Goal: Information Seeking & Learning: Learn about a topic

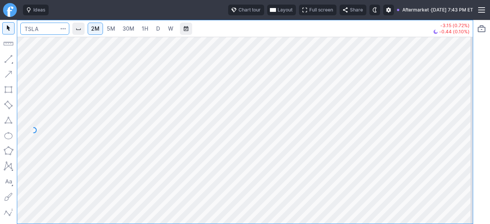
click at [40, 32] on input "Search" at bounding box center [44, 29] width 49 height 12
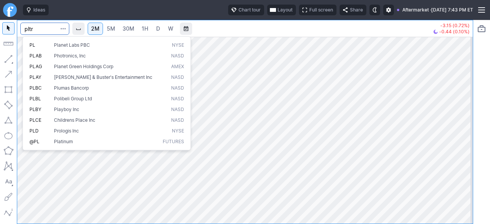
type input "pltr"
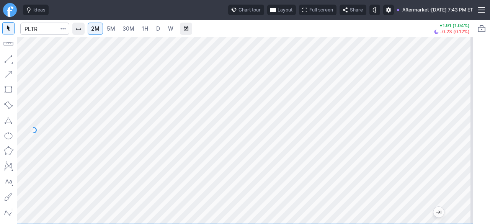
drag, startPoint x: 461, startPoint y: 185, endPoint x: 461, endPoint y: 159, distance: 25.2
click at [461, 159] on div at bounding box center [464, 128] width 16 height 168
click at [111, 26] on span "5M" at bounding box center [111, 28] width 8 height 7
drag, startPoint x: 463, startPoint y: 176, endPoint x: 465, endPoint y: 123, distance: 52.8
click at [465, 124] on div at bounding box center [464, 128] width 16 height 168
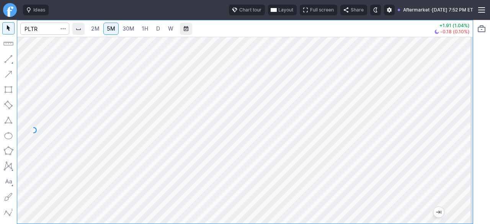
drag, startPoint x: 469, startPoint y: 114, endPoint x: 472, endPoint y: 164, distance: 50.2
click at [472, 164] on div at bounding box center [464, 128] width 16 height 168
drag, startPoint x: 469, startPoint y: 182, endPoint x: 461, endPoint y: 115, distance: 68.1
click at [467, 114] on div at bounding box center [464, 128] width 16 height 168
drag, startPoint x: 464, startPoint y: 101, endPoint x: 462, endPoint y: 135, distance: 34.1
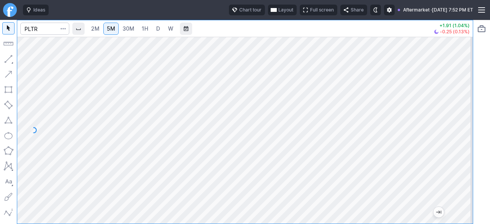
click at [465, 135] on div at bounding box center [464, 128] width 16 height 168
click at [99, 28] on span "2M" at bounding box center [95, 28] width 8 height 7
drag, startPoint x: 466, startPoint y: 173, endPoint x: 461, endPoint y: 191, distance: 18.7
click at [462, 189] on div at bounding box center [464, 128] width 16 height 168
